Goal: Consume media (video, audio)

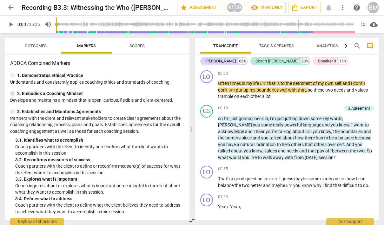
click at [10, 24] on span "play_arrow" at bounding box center [11, 25] width 8 height 8
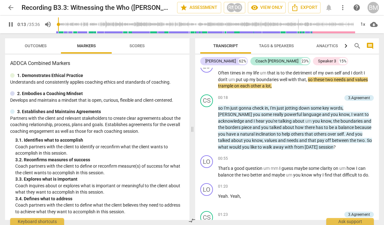
scroll to position [10, 0]
click at [362, 26] on div "1x" at bounding box center [363, 24] width 12 height 10
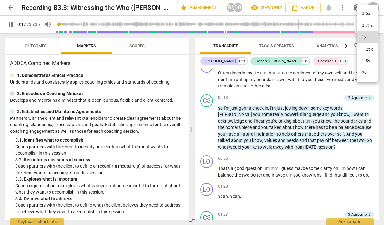
click at [370, 62] on li "1.5x" at bounding box center [367, 61] width 21 height 12
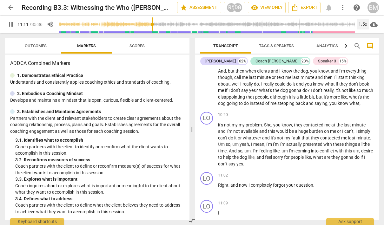
scroll to position [1130, 0]
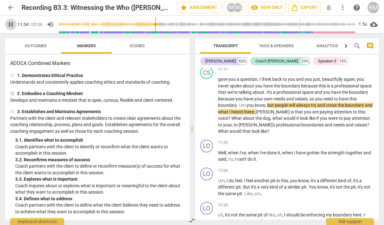
click at [10, 26] on span "pause" at bounding box center [11, 25] width 8 height 8
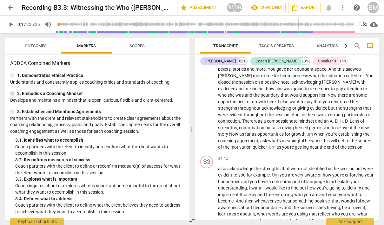
scroll to position [3441, 0]
click at [271, 173] on span "." at bounding box center [271, 175] width 2 height 5
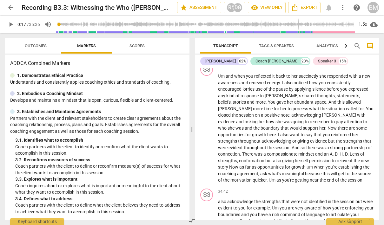
scroll to position [3410, 0]
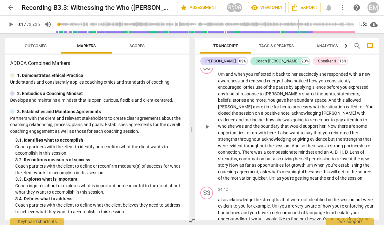
click at [244, 143] on span "evident" at bounding box center [236, 145] width 15 height 5
click at [229, 143] on span "were" at bounding box center [223, 145] width 10 height 5
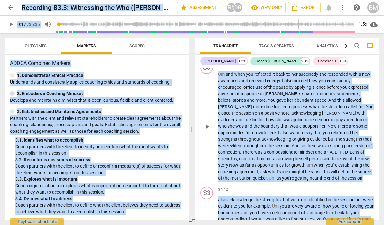
click at [229, 143] on span "were" at bounding box center [223, 145] width 10 height 5
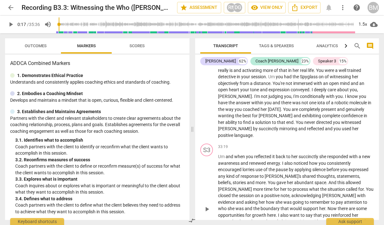
scroll to position [3277, 0]
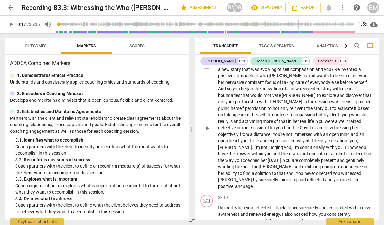
click at [284, 113] on p "a new story that was evolving of self compassion and you ? [PERSON_NAME] invent…" at bounding box center [296, 128] width 156 height 124
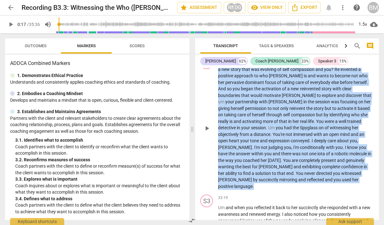
click at [284, 113] on p "a new story that was evolving of self compassion and you ? [PERSON_NAME] invent…" at bounding box center [296, 128] width 156 height 124
drag, startPoint x: 302, startPoint y: 117, endPoint x: 248, endPoint y: 89, distance: 61.5
click at [248, 89] on p "a new story that was evolving of self compassion and you ? [PERSON_NAME] invent…" at bounding box center [296, 128] width 156 height 124
drag, startPoint x: 270, startPoint y: 110, endPoint x: 258, endPoint y: 122, distance: 17.1
click at [255, 118] on p "a new story that was evolving of self compassion and you ? [PERSON_NAME] invent…" at bounding box center [296, 128] width 156 height 124
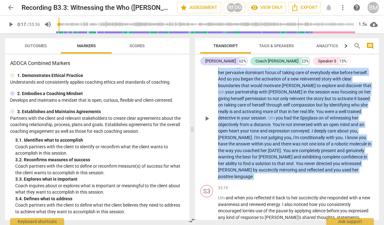
scroll to position [3287, 0]
click at [12, 23] on span "play_arrow" at bounding box center [11, 25] width 8 height 8
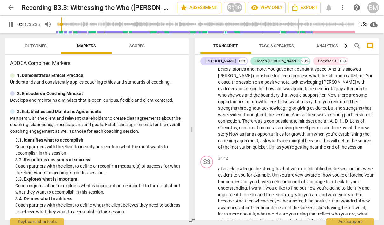
scroll to position [3441, 0]
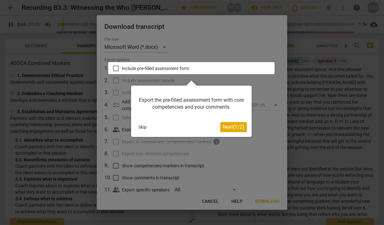
click at [256, 151] on div at bounding box center [192, 112] width 384 height 225
click at [342, 78] on div at bounding box center [192, 112] width 384 height 225
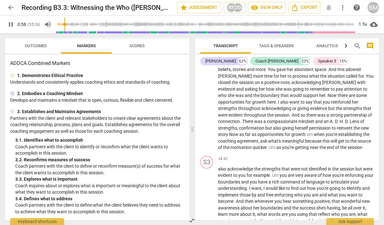
click at [10, 25] on span "pause" at bounding box center [11, 25] width 8 height 8
type input "59"
